Goal: Communication & Community: Answer question/provide support

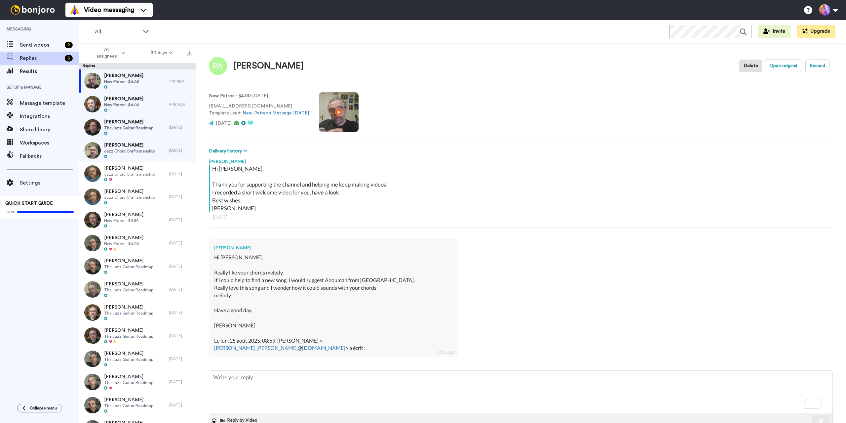
type textarea "x"
click at [234, 379] on textarea "To enrich screen reader interactions, please activate Accessibility in Grammarl…" at bounding box center [520, 391] width 623 height 42
type textarea "T"
type textarea "x"
type textarea "Th"
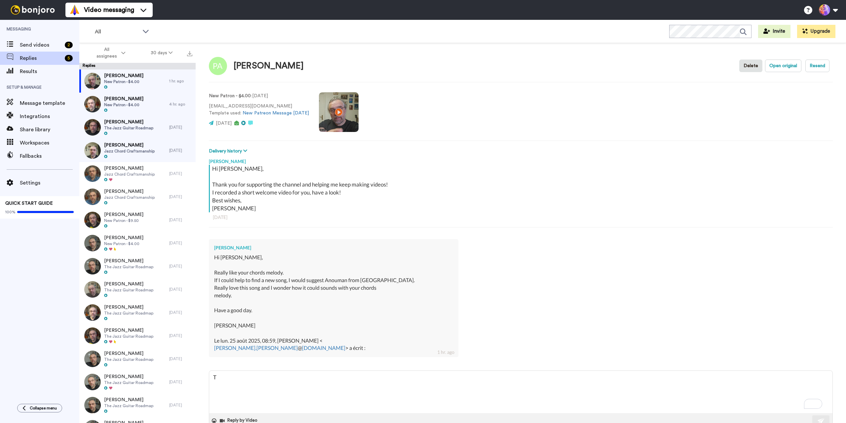
type textarea "x"
type textarea "Tha"
type textarea "x"
type textarea "Than"
type textarea "x"
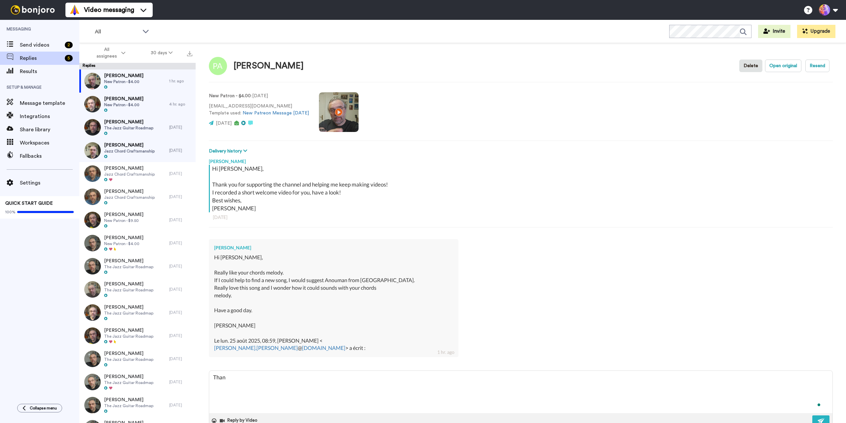
type textarea "Thank"
type textarea "x"
type textarea "Thank"
type textarea "x"
type textarea "Thank s"
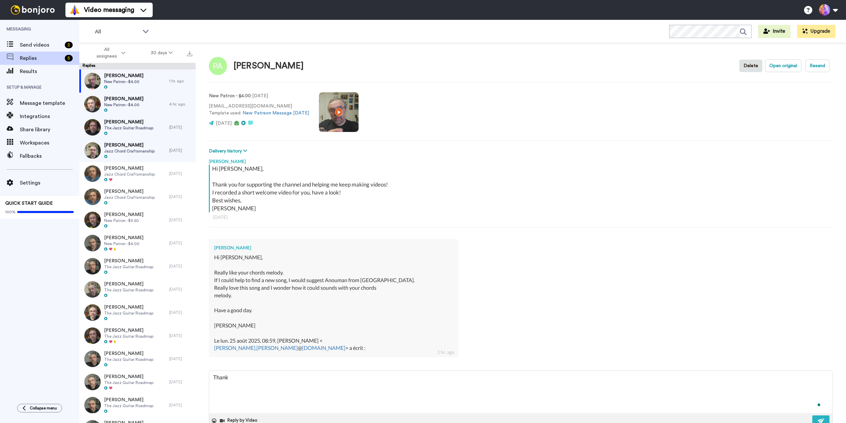
type textarea "x"
type textarea "Thank"
type textarea "x"
type textarea "Thank"
type textarea "x"
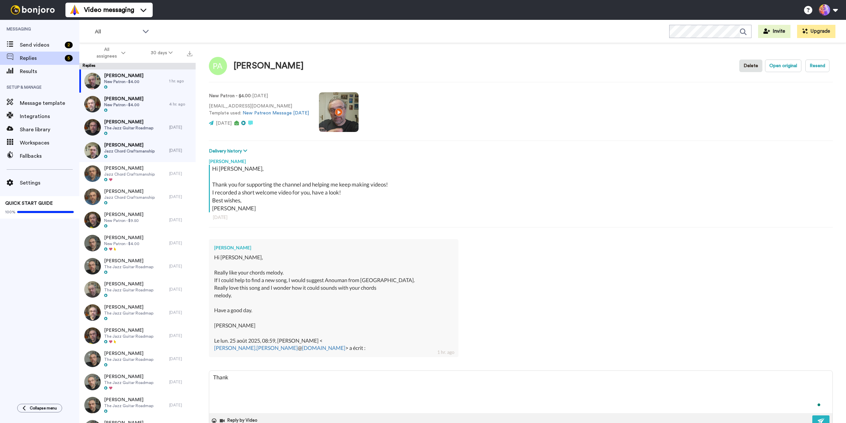
type textarea "Thanks"
type textarea "x"
type textarea "Thanks"
type textarea "x"
type textarea "Thanks P"
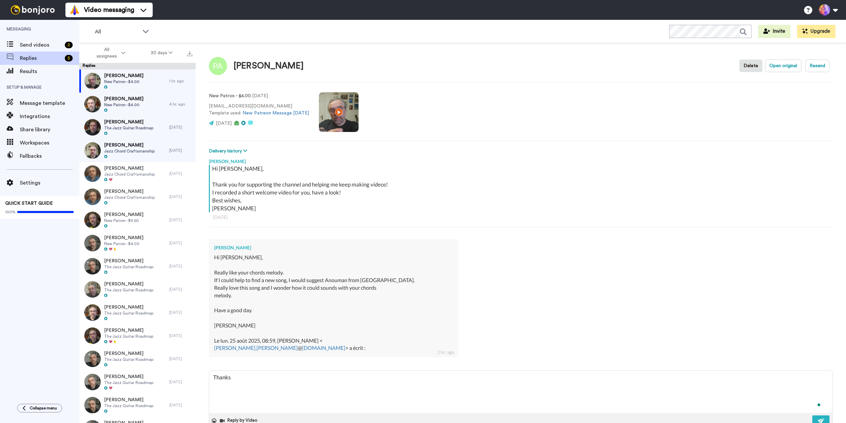
type textarea "x"
type textarea "Thanks Pi"
type textarea "x"
type textarea "Thanks Pie"
type textarea "x"
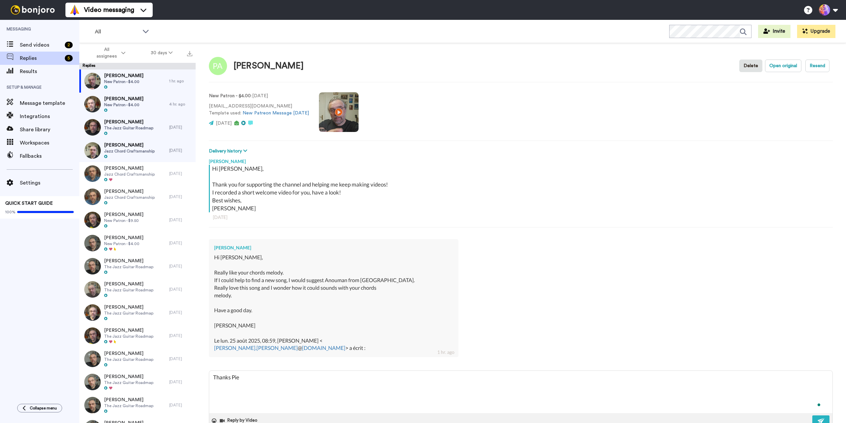
type textarea "Thanks [PERSON_NAME]"
type textarea "x"
type textarea "Thanks Pierr"
type textarea "x"
type textarea "Thanks [PERSON_NAME]"
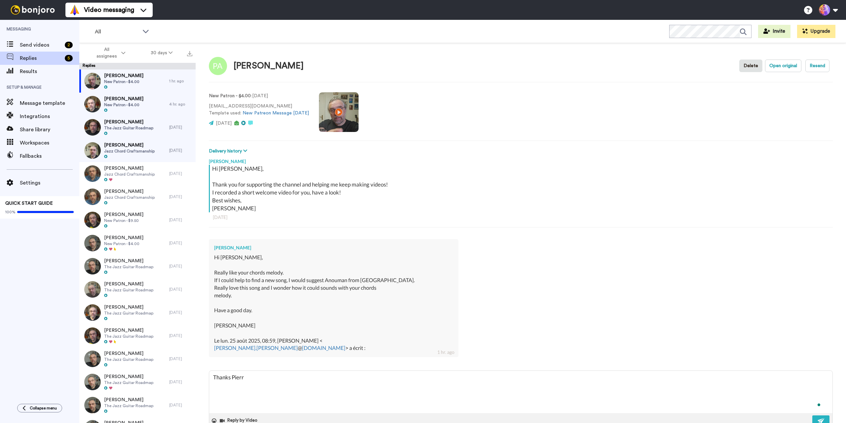
type textarea "x"
type textarea "Thanks [PERSON_NAME]!"
type textarea "x"
type textarea "Thanks [PERSON_NAME]!"
type textarea "x"
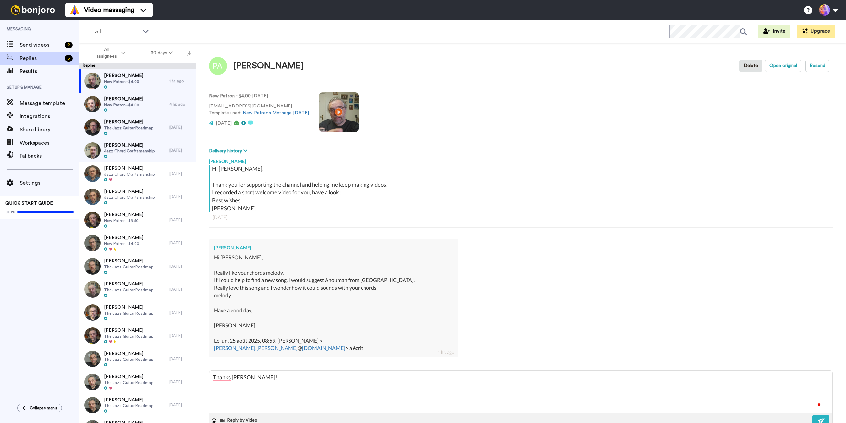
type textarea "Thanks [PERSON_NAME]! I"
type textarea "x"
type textarea "Thanks [PERSON_NAME]! I"
type textarea "x"
type textarea "Thanks [PERSON_NAME]! I w"
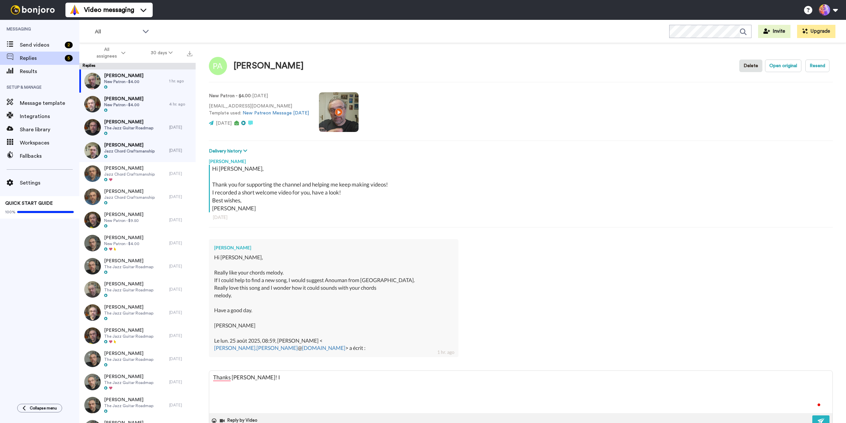
type textarea "x"
type textarea "Thanks [PERSON_NAME]! I wi"
type textarea "x"
type textarea "Thanks [PERSON_NAME]! I wil"
type textarea "x"
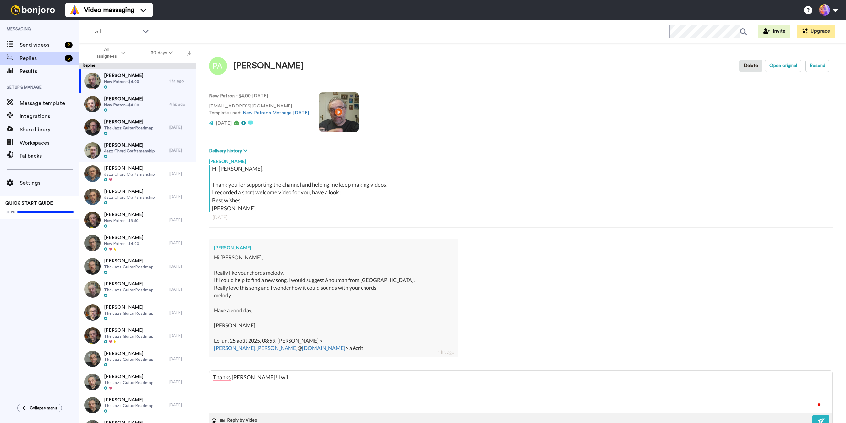
type textarea "Thanks [PERSON_NAME]! I will"
type textarea "x"
type textarea "Thanks [PERSON_NAME]! I will"
type textarea "x"
type textarea "Thanks [PERSON_NAME]! I will k"
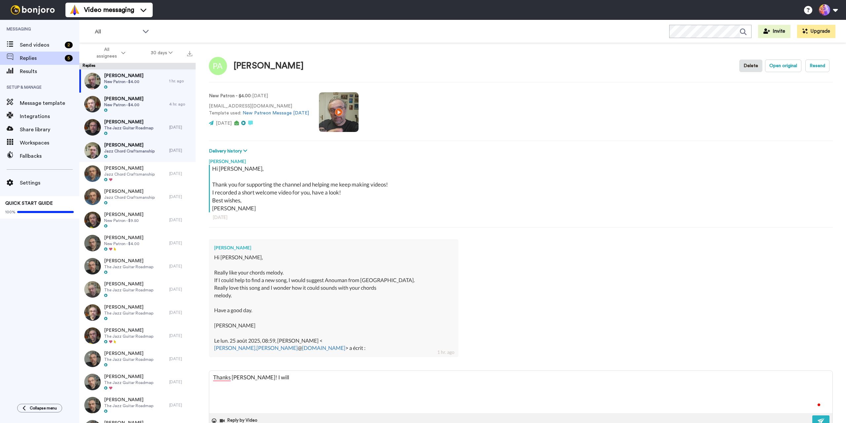
type textarea "x"
type textarea "Thanks [PERSON_NAME]! I will ke"
type textarea "x"
type textarea "Thanks [PERSON_NAME]! I will kee"
type textarea "x"
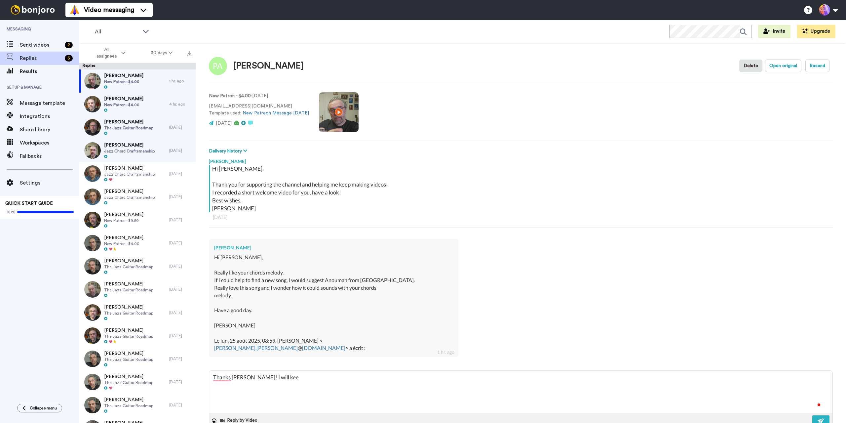
type textarea "Thanks [PERSON_NAME]! I will keep"
type textarea "x"
type textarea "Thanks [PERSON_NAME]! I will keep"
type textarea "x"
type textarea "Thanks [PERSON_NAME]! I will keep t"
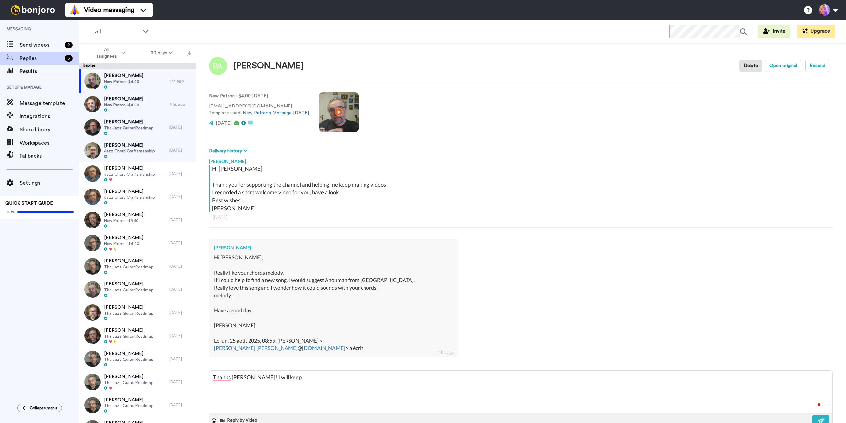
type textarea "x"
type textarea "Thanks [PERSON_NAME]! I will keep th"
type textarea "x"
type textarea "Thanks [PERSON_NAME]! I will keep tha"
type textarea "x"
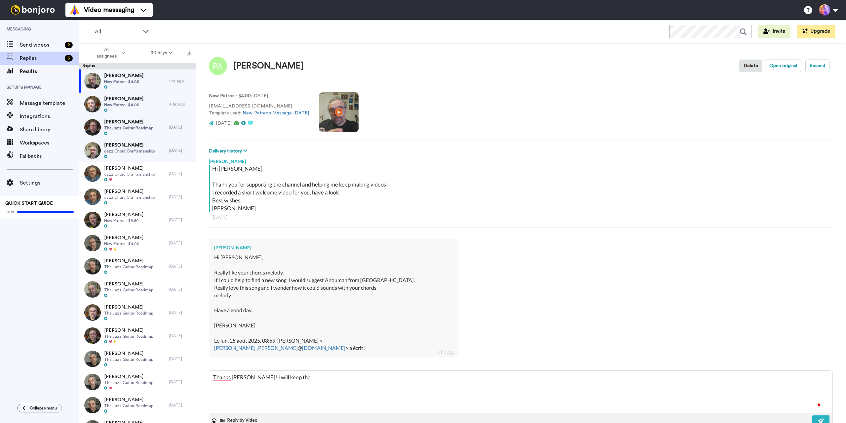
type textarea "Thanks [PERSON_NAME]! I will keep that"
type textarea "x"
type textarea "Thanks [PERSON_NAME]! I will keep that"
type textarea "x"
type textarea "Thanks [PERSON_NAME]! I will keep that i"
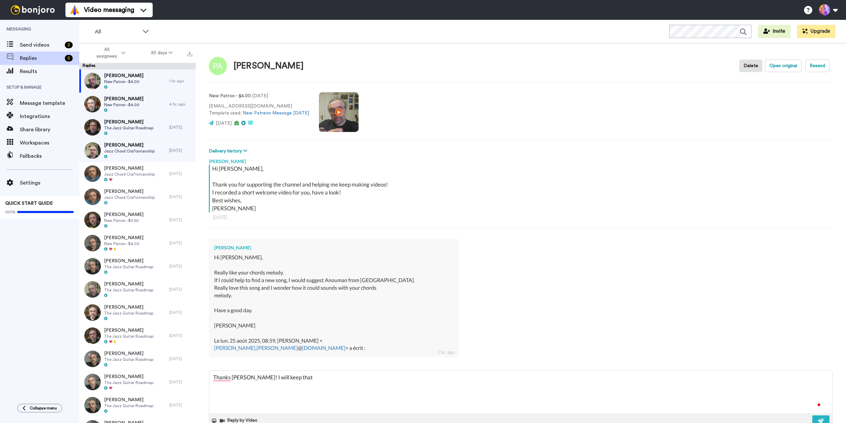
type textarea "x"
type textarea "Thanks [PERSON_NAME]! I will keep that in"
type textarea "x"
type textarea "Thanks [PERSON_NAME]! I will keep that in"
type textarea "x"
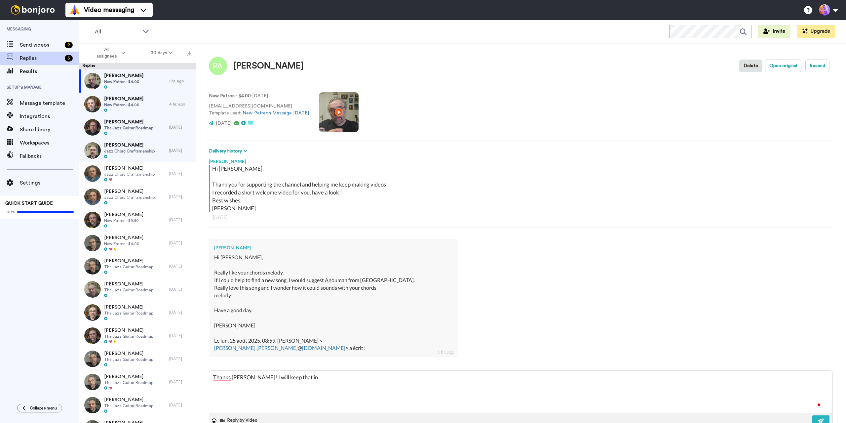
type textarea "Thanks [PERSON_NAME]! I will keep that in m"
type textarea "x"
type textarea "Thanks [PERSON_NAME]! I will keep that in mi"
type textarea "x"
type textarea "Thanks [PERSON_NAME]! I will keep that in min"
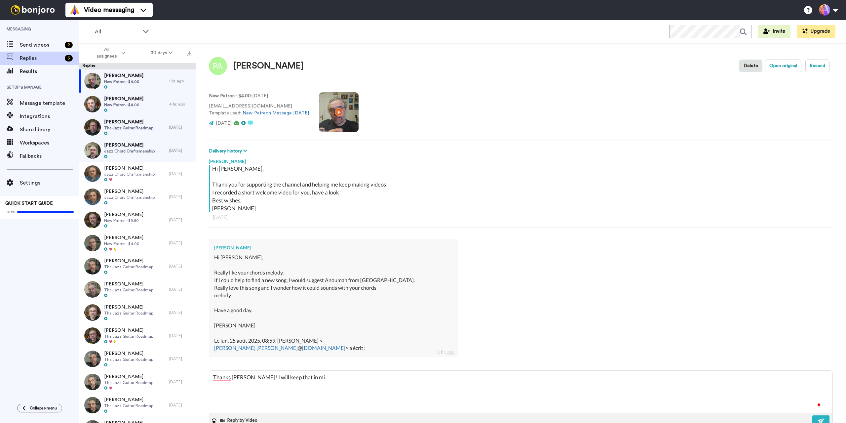
type textarea "x"
type textarea "Thanks [PERSON_NAME]! I will keep that in mind"
type textarea "x"
type textarea "Thanks [PERSON_NAME]! I will keep that in mind"
type textarea "x"
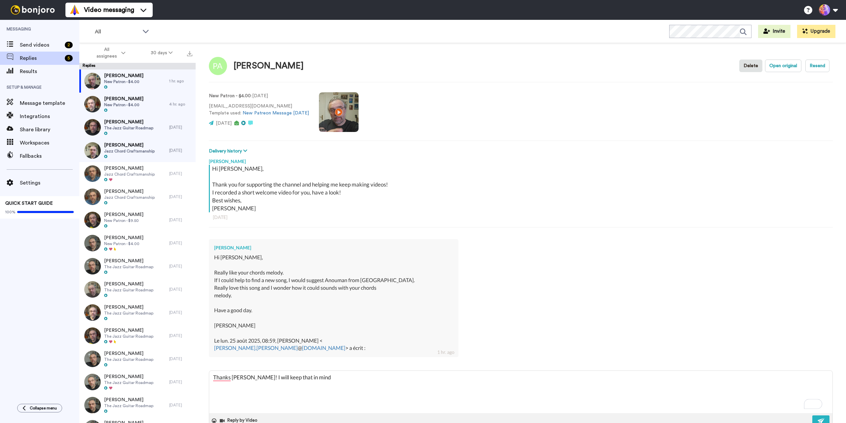
type textarea "Thanks [PERSON_NAME]! I will keep that in mind 😎"
type textarea "x"
type textarea "Thanks [PERSON_NAME]! I will keep that in mind"
type textarea "x"
type textarea "Thanks [PERSON_NAME]! I will keep that in mind"
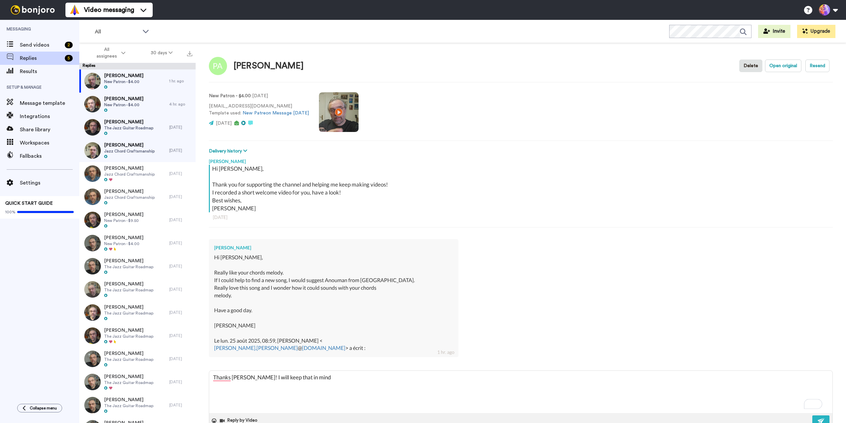
type textarea "x"
type textarea "Thanks [PERSON_NAME]! I will keep that in mind J"
type textarea "x"
type textarea "Thanks [PERSON_NAME]! I will keep that in mind Je"
type textarea "x"
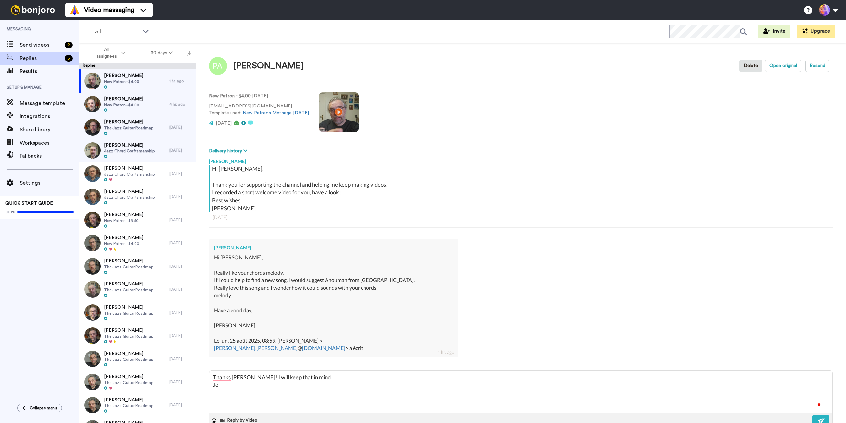
type textarea "Thanks [PERSON_NAME]! I will keep that in mind [PERSON_NAME]"
type textarea "x"
type textarea "Thanks [PERSON_NAME]! I will keep that in mind [PERSON_NAME]"
type textarea "x"
type textarea "Thanks [PERSON_NAME]! I will keep that in mind [PERSON_NAME]"
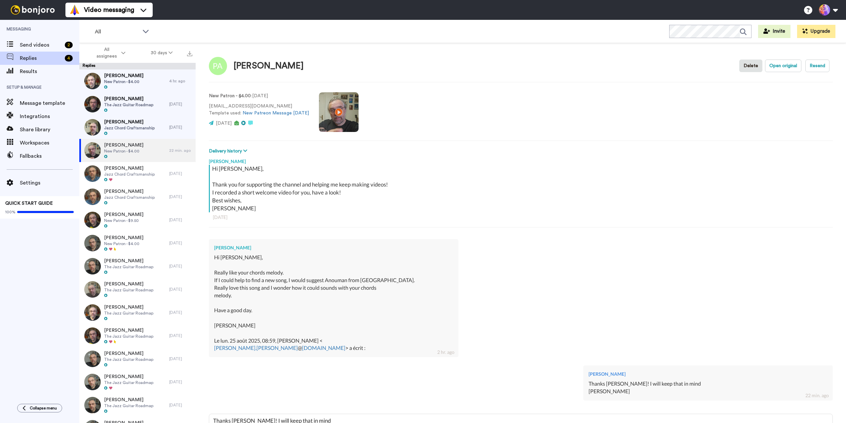
type textarea "x"
click at [47, 43] on span "Send videos" at bounding box center [41, 45] width 42 height 8
